Goal: Task Accomplishment & Management: Manage account settings

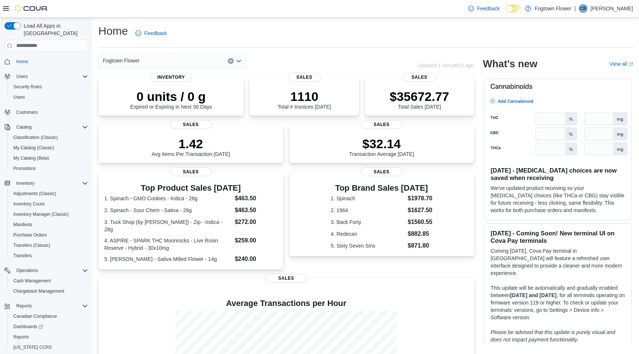
click at [230, 60] on icon "Clear input" at bounding box center [231, 61] width 2 height 2
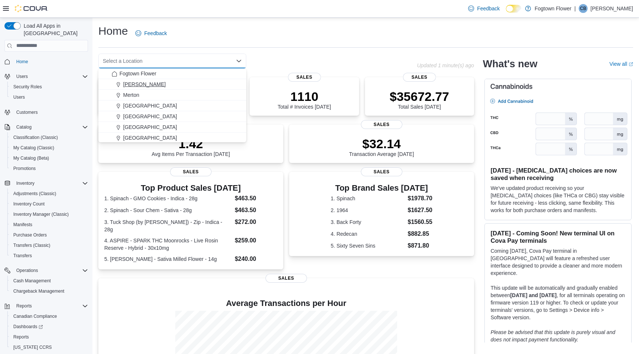
click at [135, 84] on span "[PERSON_NAME]" at bounding box center [144, 84] width 43 height 7
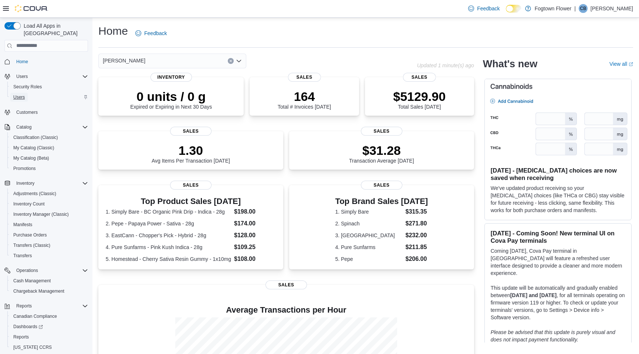
click at [24, 94] on span "Users" at bounding box center [18, 97] width 11 height 6
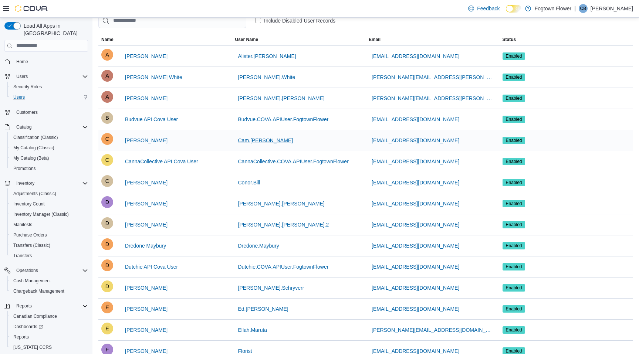
scroll to position [41, 0]
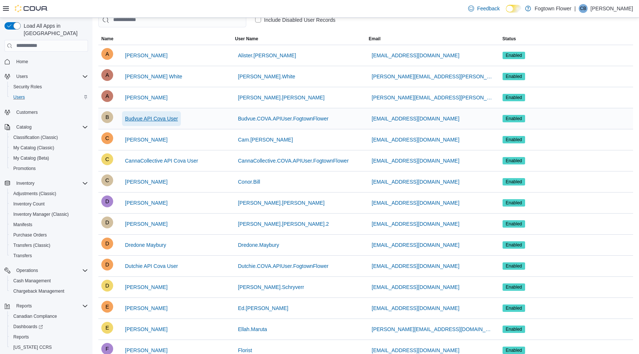
click at [161, 118] on span "Budvue API Cova User" at bounding box center [151, 118] width 53 height 7
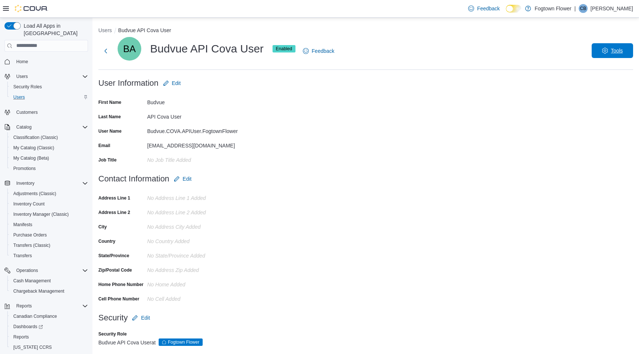
click at [609, 51] on span "Tools" at bounding box center [612, 50] width 33 height 15
click at [606, 85] on span "Disable User" at bounding box center [602, 85] width 34 height 9
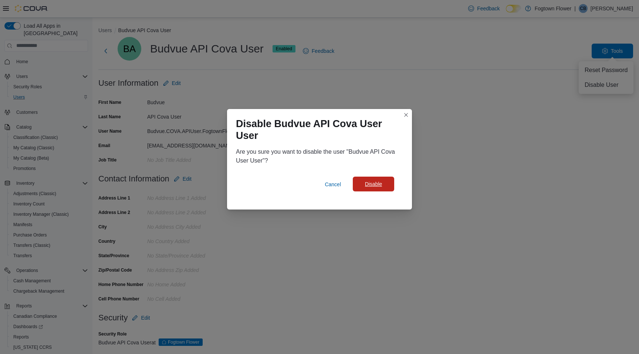
click at [380, 185] on span "Disable" at bounding box center [373, 184] width 17 height 7
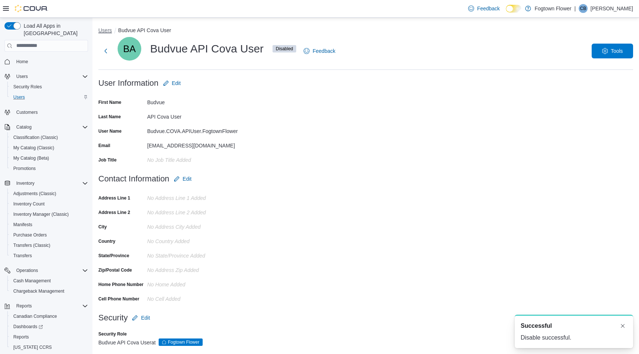
click at [107, 31] on button "Users" at bounding box center [105, 30] width 14 height 6
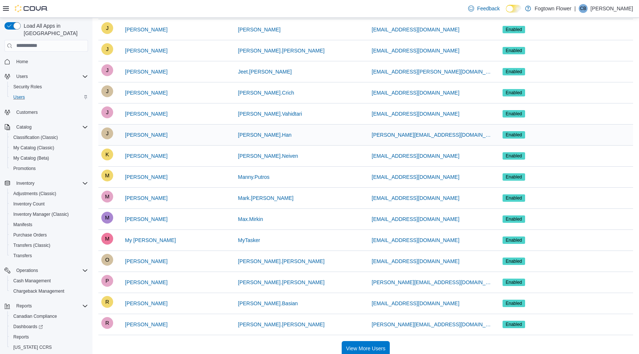
scroll to position [391, 0]
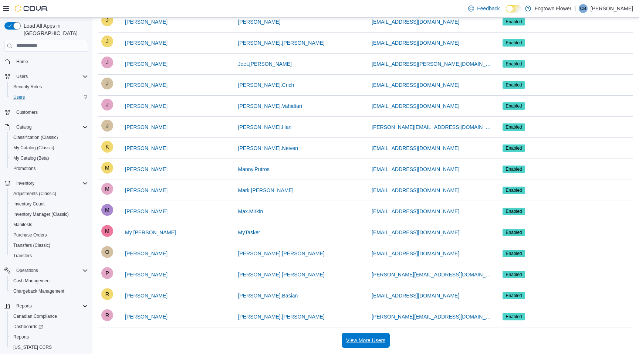
click at [376, 343] on span "View More Users" at bounding box center [365, 340] width 39 height 7
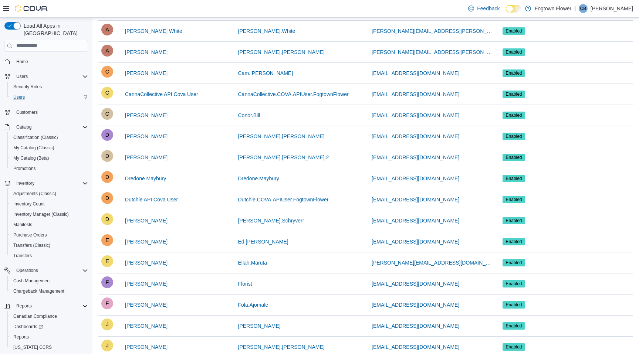
scroll to position [0, 0]
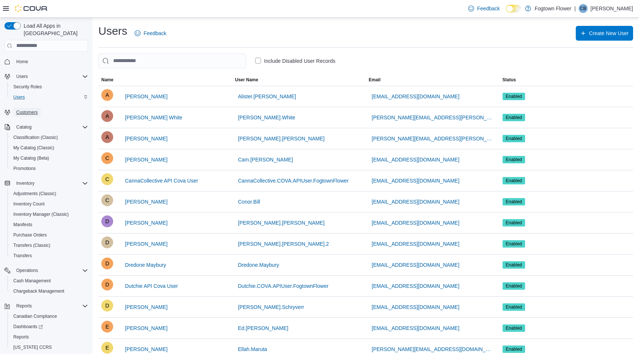
click at [24, 110] on span "Customers" at bounding box center [26, 113] width 21 height 6
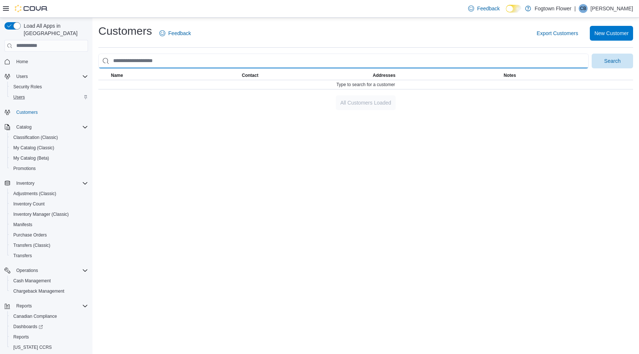
click at [263, 57] on input "search" at bounding box center [343, 61] width 491 height 15
click at [161, 61] on input "search" at bounding box center [343, 61] width 491 height 15
type input "*****"
click at [592, 54] on button "Search" at bounding box center [612, 61] width 41 height 15
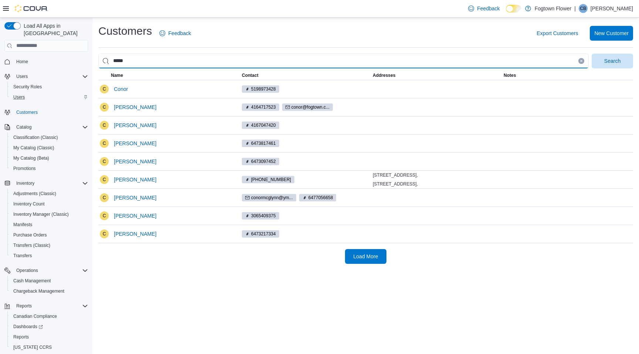
click at [147, 61] on input "*****" at bounding box center [343, 61] width 491 height 15
